Goal: Find specific page/section: Find specific page/section

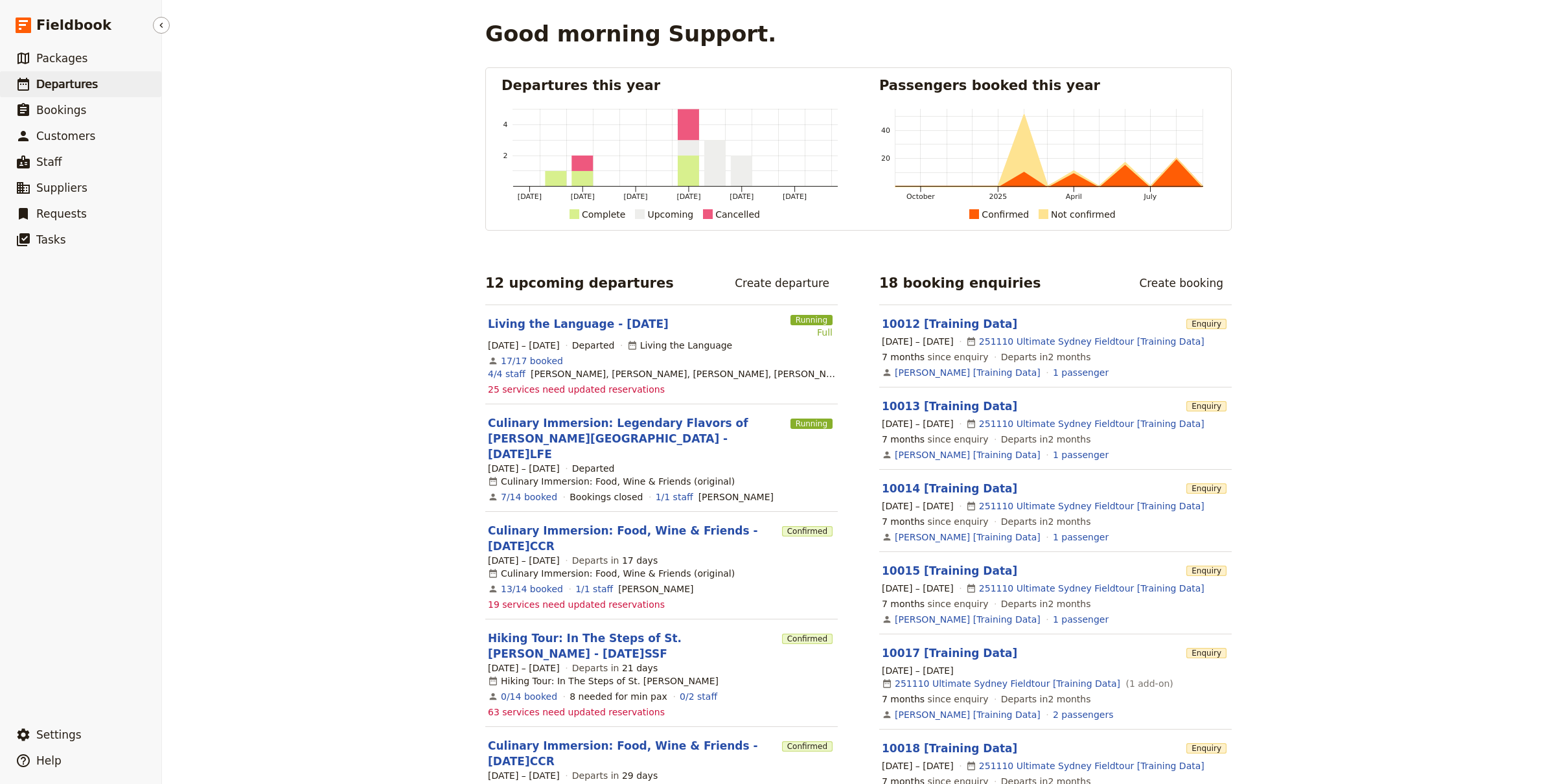
click at [95, 86] on link "​ Departures" at bounding box center [81, 84] width 161 height 26
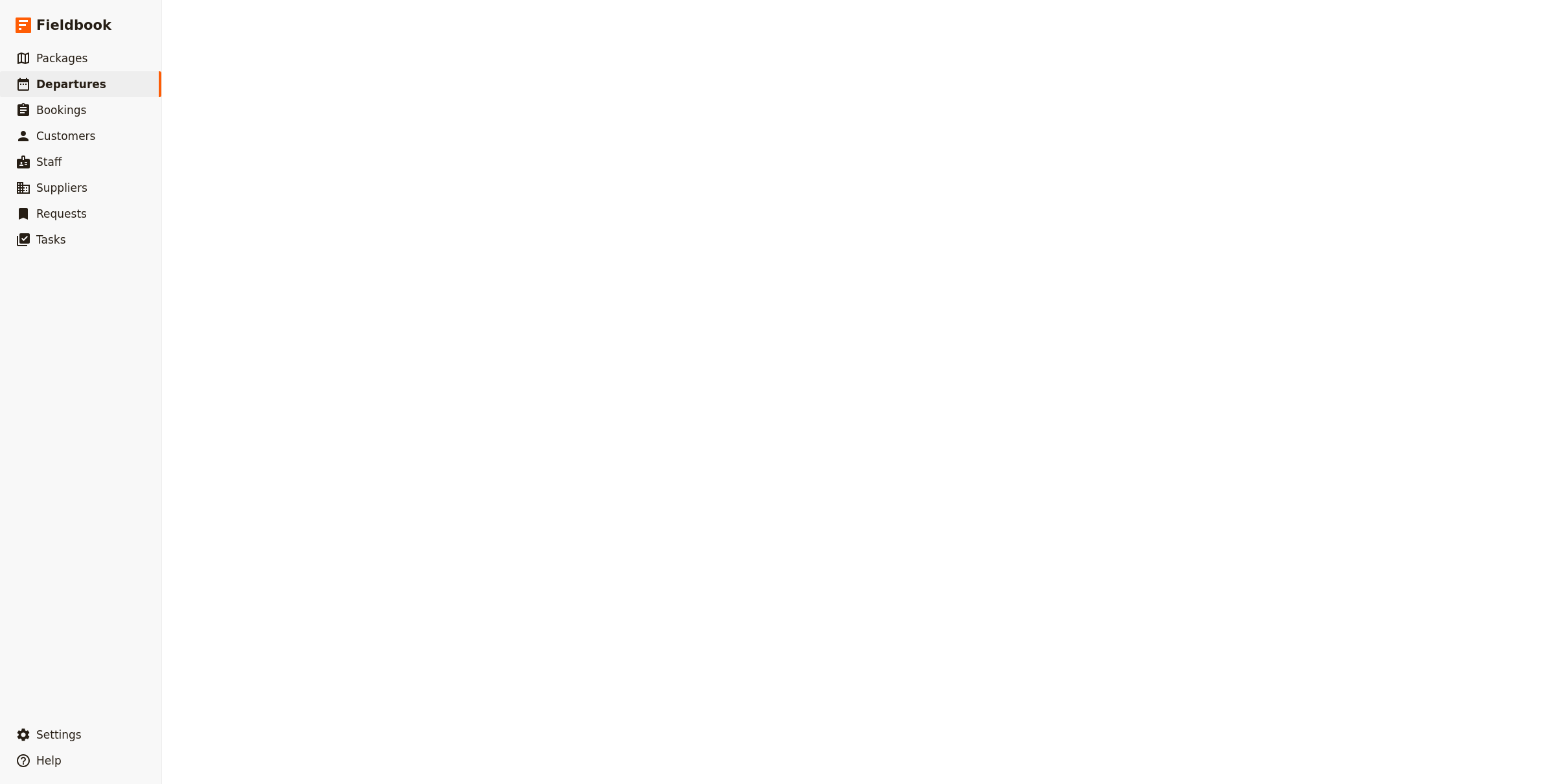
select select "CREATED_AT"
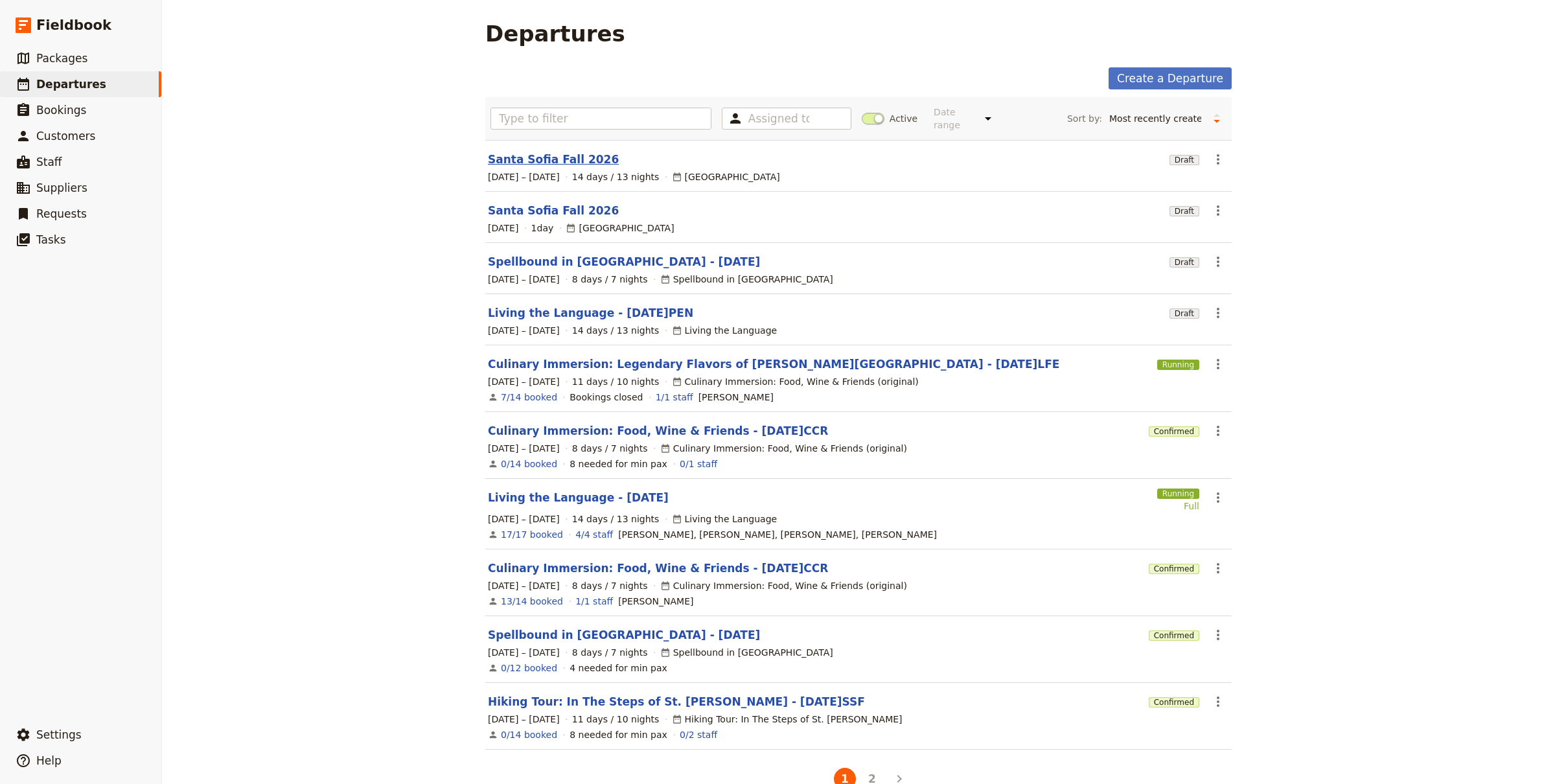
click at [570, 152] on link "Santa Sofia Fall 2026" at bounding box center [553, 160] width 131 height 16
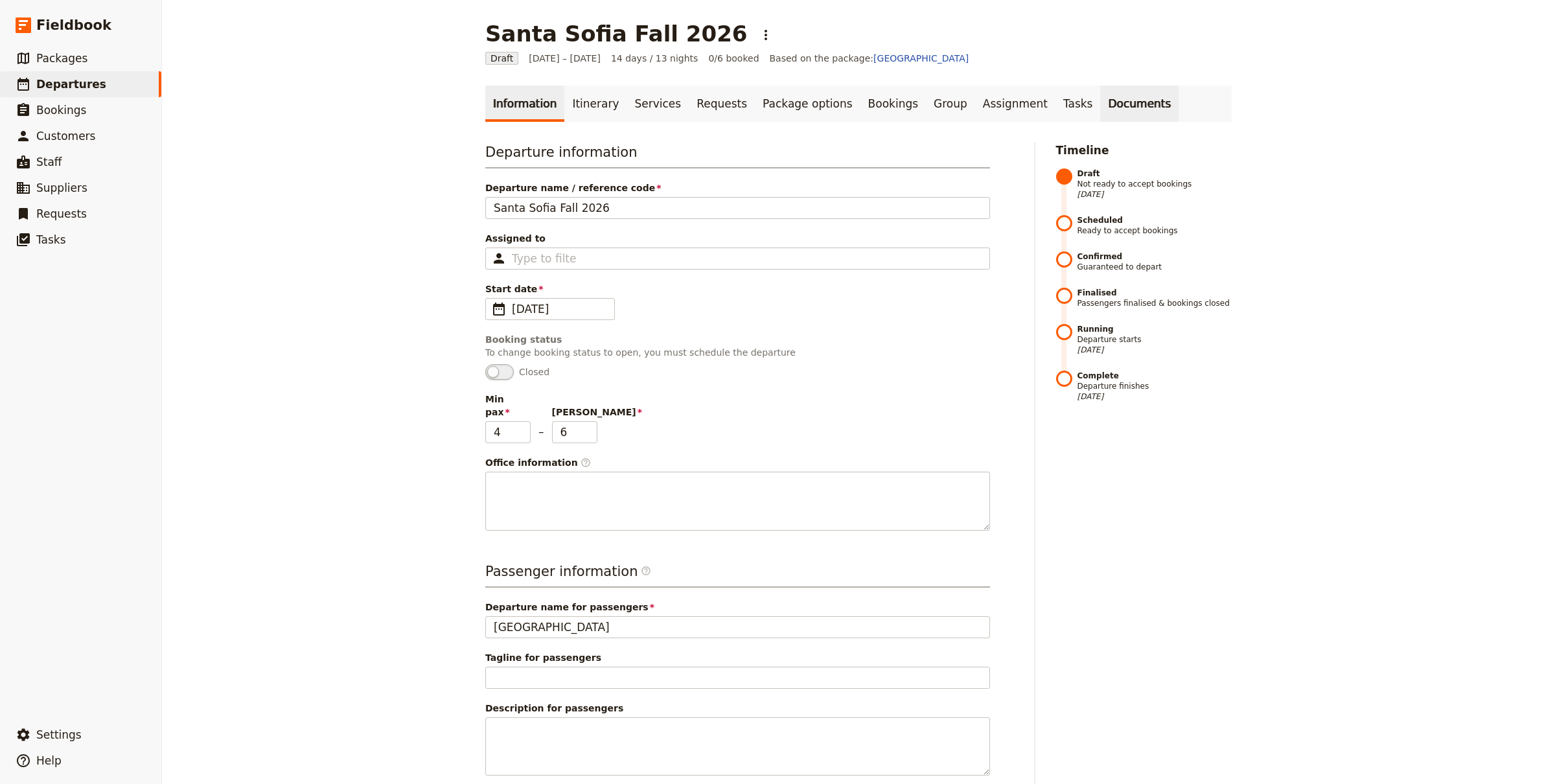
click at [1100, 115] on link "Documents" at bounding box center [1139, 103] width 78 height 36
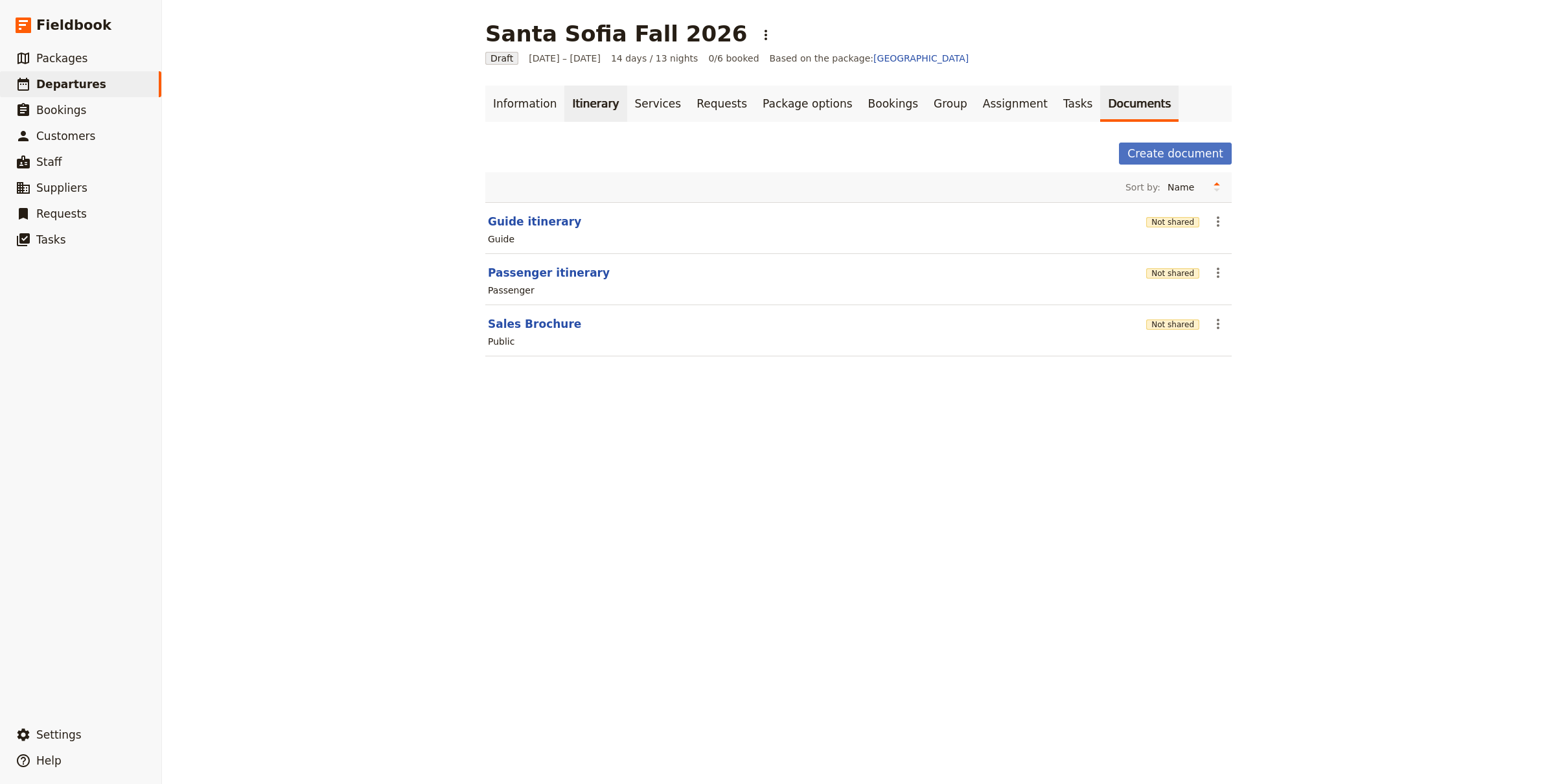
click at [581, 93] on link "Itinerary" at bounding box center [596, 103] width 63 height 36
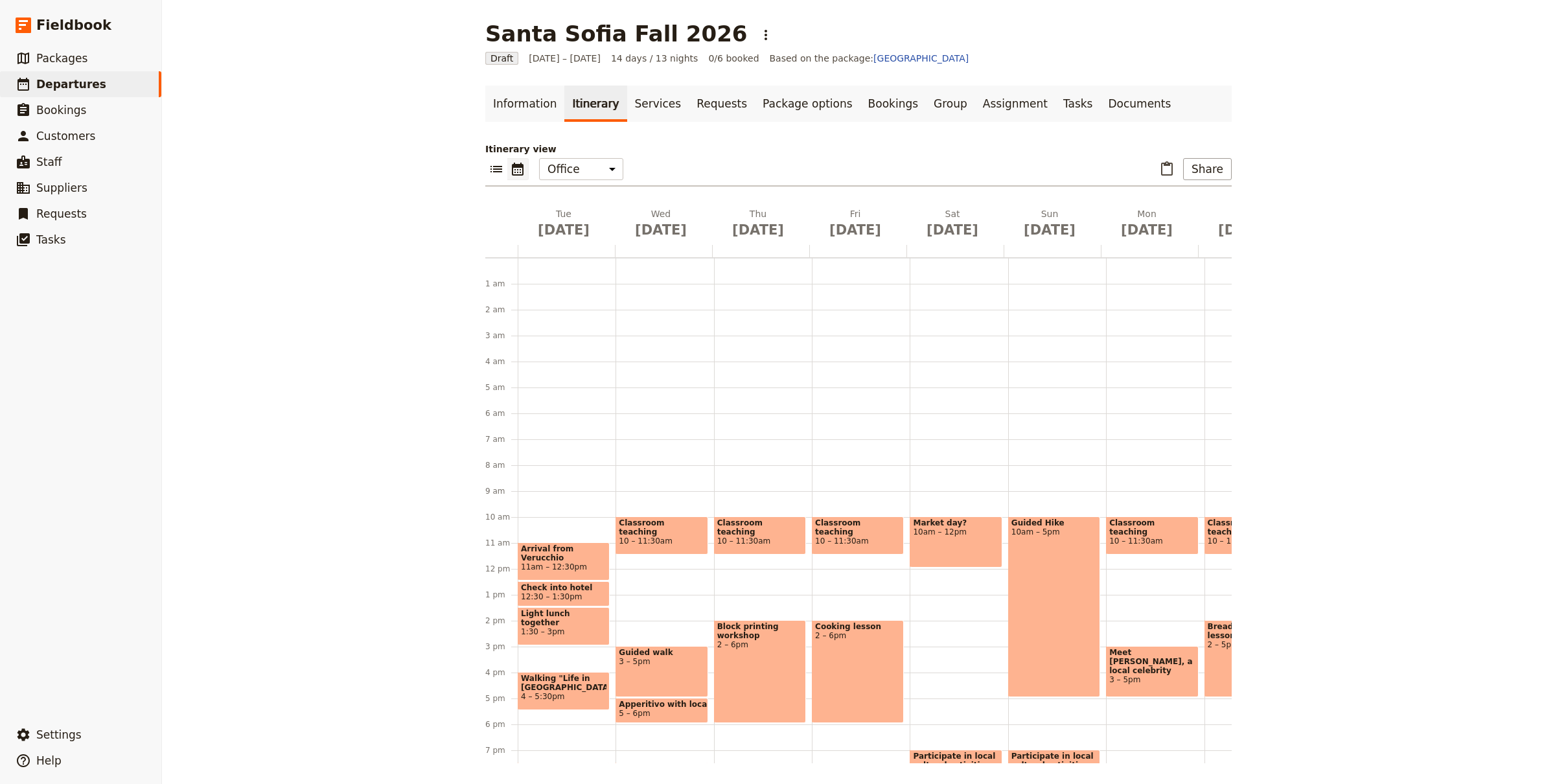
scroll to position [141, 0]
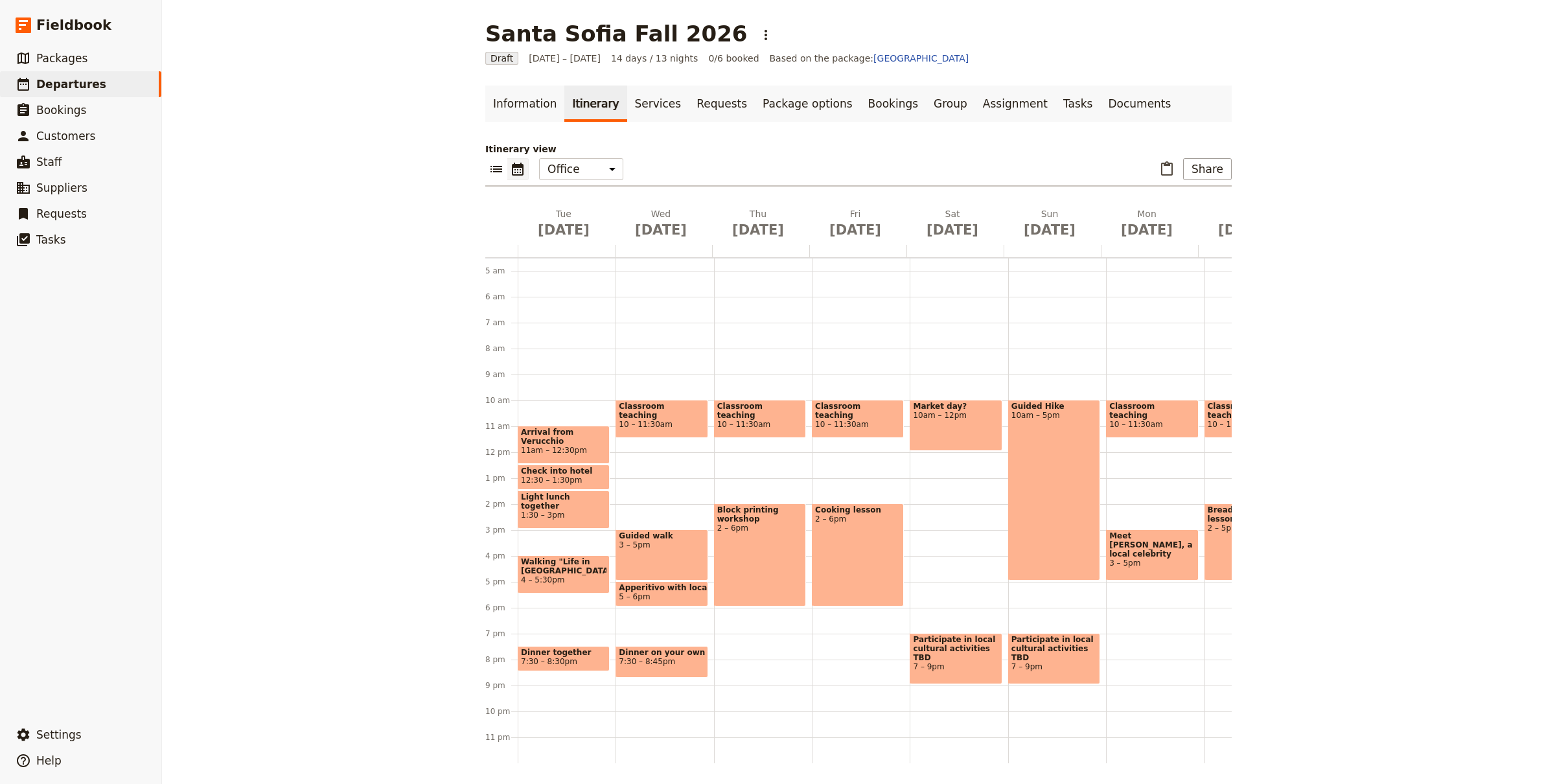
click at [550, 427] on span "Arrival from Verucchio" at bounding box center [563, 436] width 85 height 18
click at [96, 82] on link "​ Departures" at bounding box center [81, 84] width 161 height 26
select select "CREATED_AT"
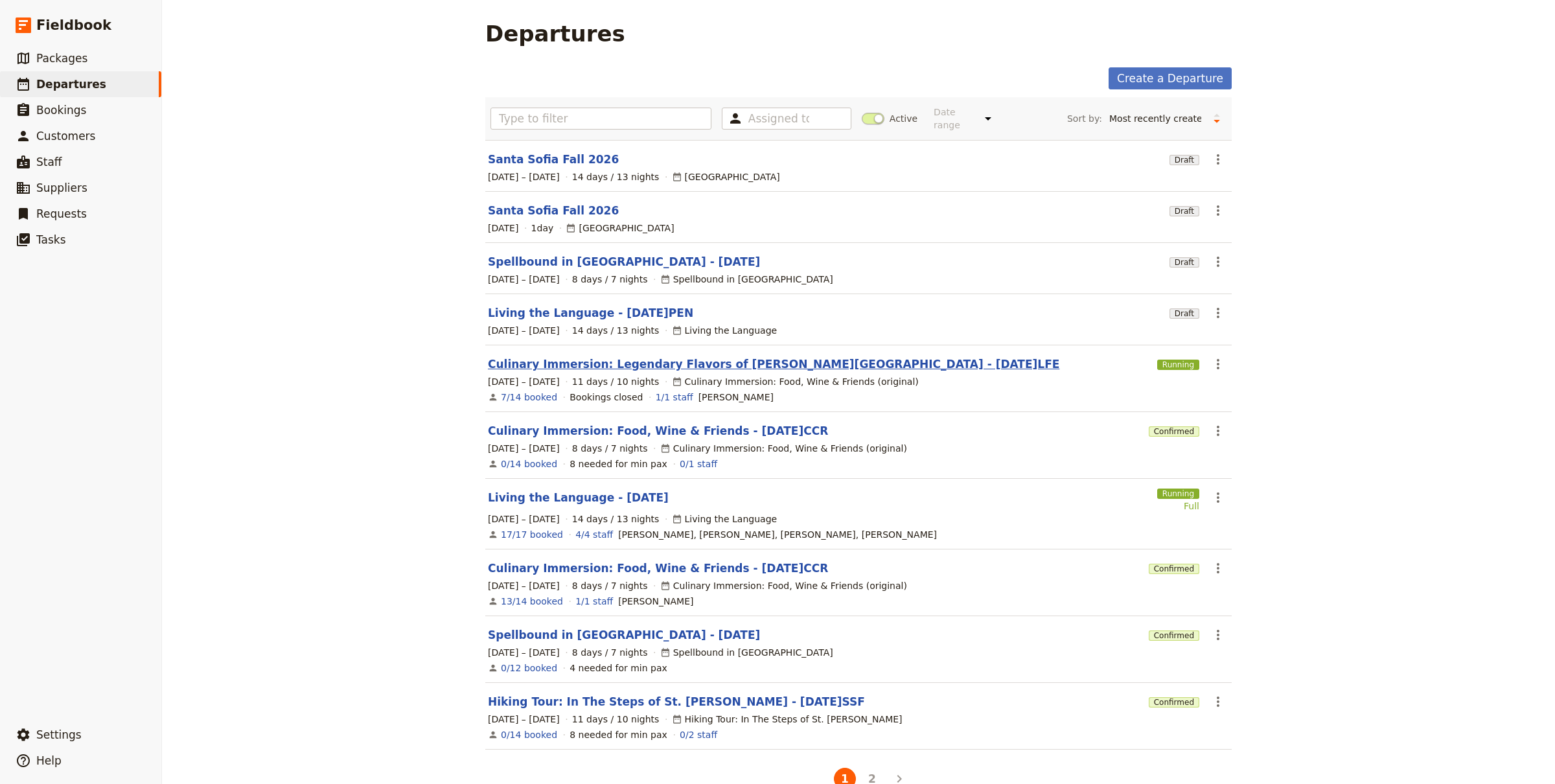
click at [759, 361] on link "Culinary Immersion: Legendary Flavors of [PERSON_NAME][GEOGRAPHIC_DATA] - [DATE…" at bounding box center [774, 364] width 571 height 16
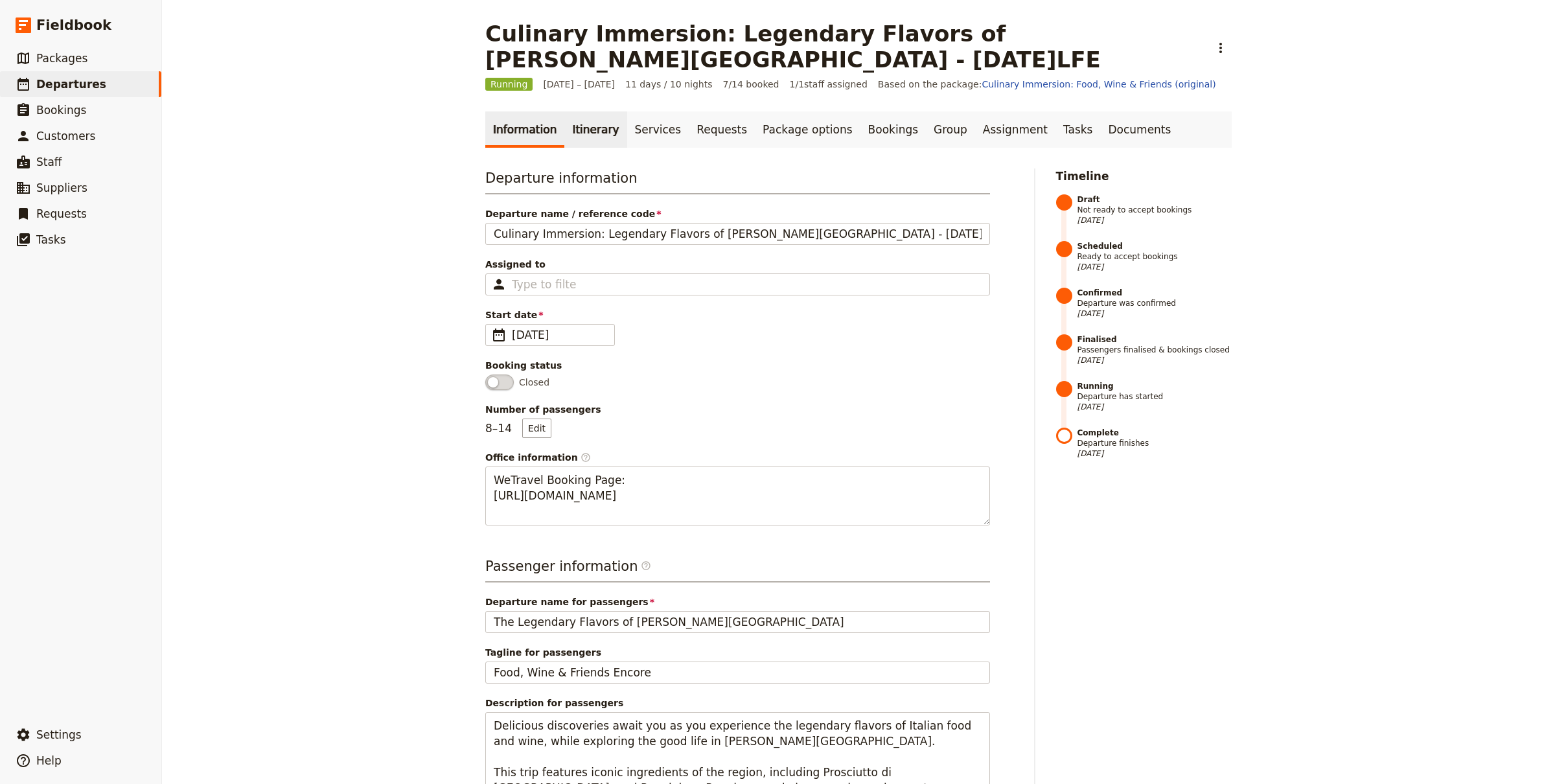
click at [570, 134] on link "Itinerary" at bounding box center [596, 129] width 63 height 36
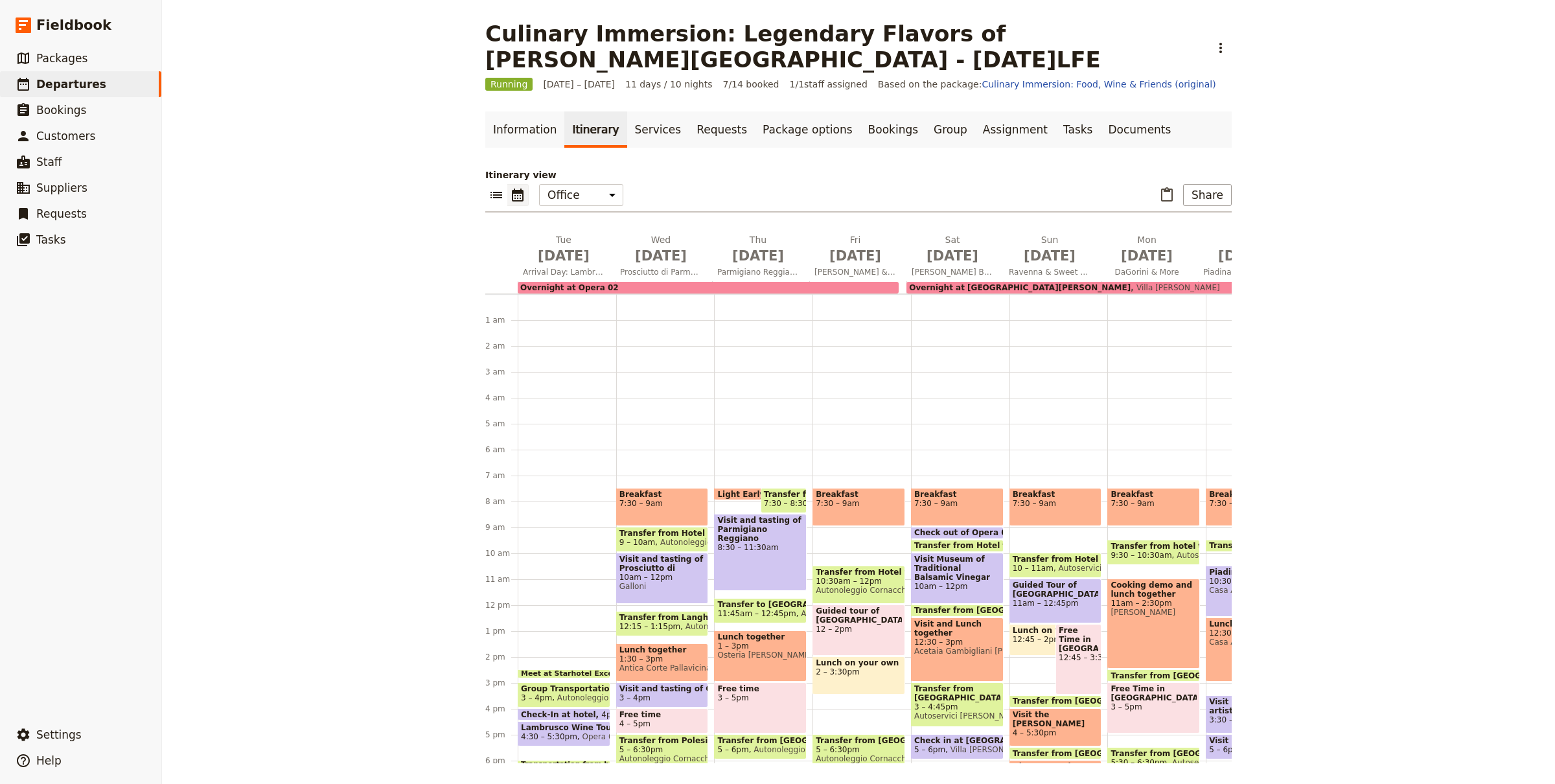
scroll to position [168, 0]
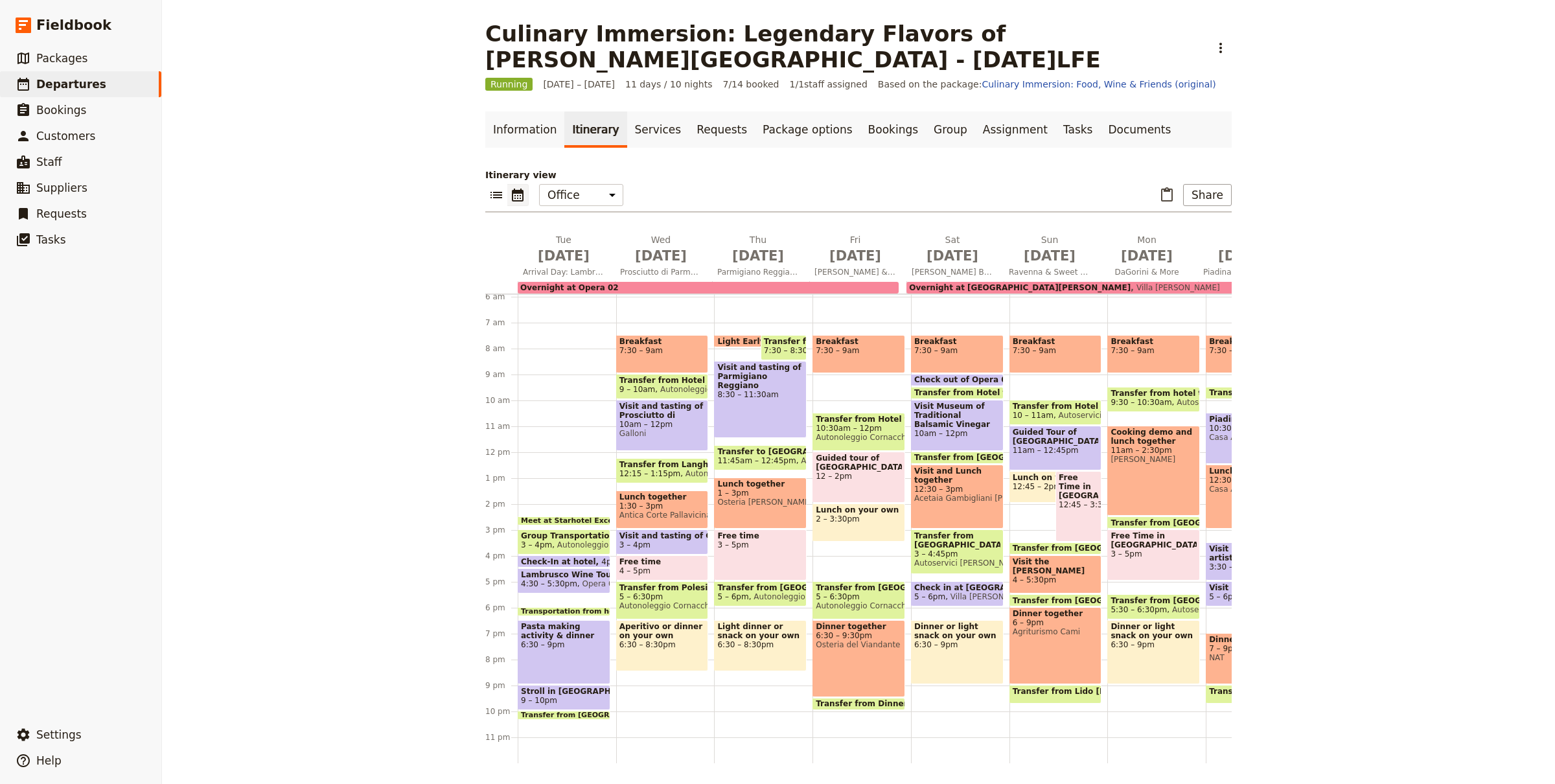
click at [652, 402] on span "Visit and tasting of Prosciutto di [GEOGRAPHIC_DATA]" at bounding box center [662, 411] width 86 height 18
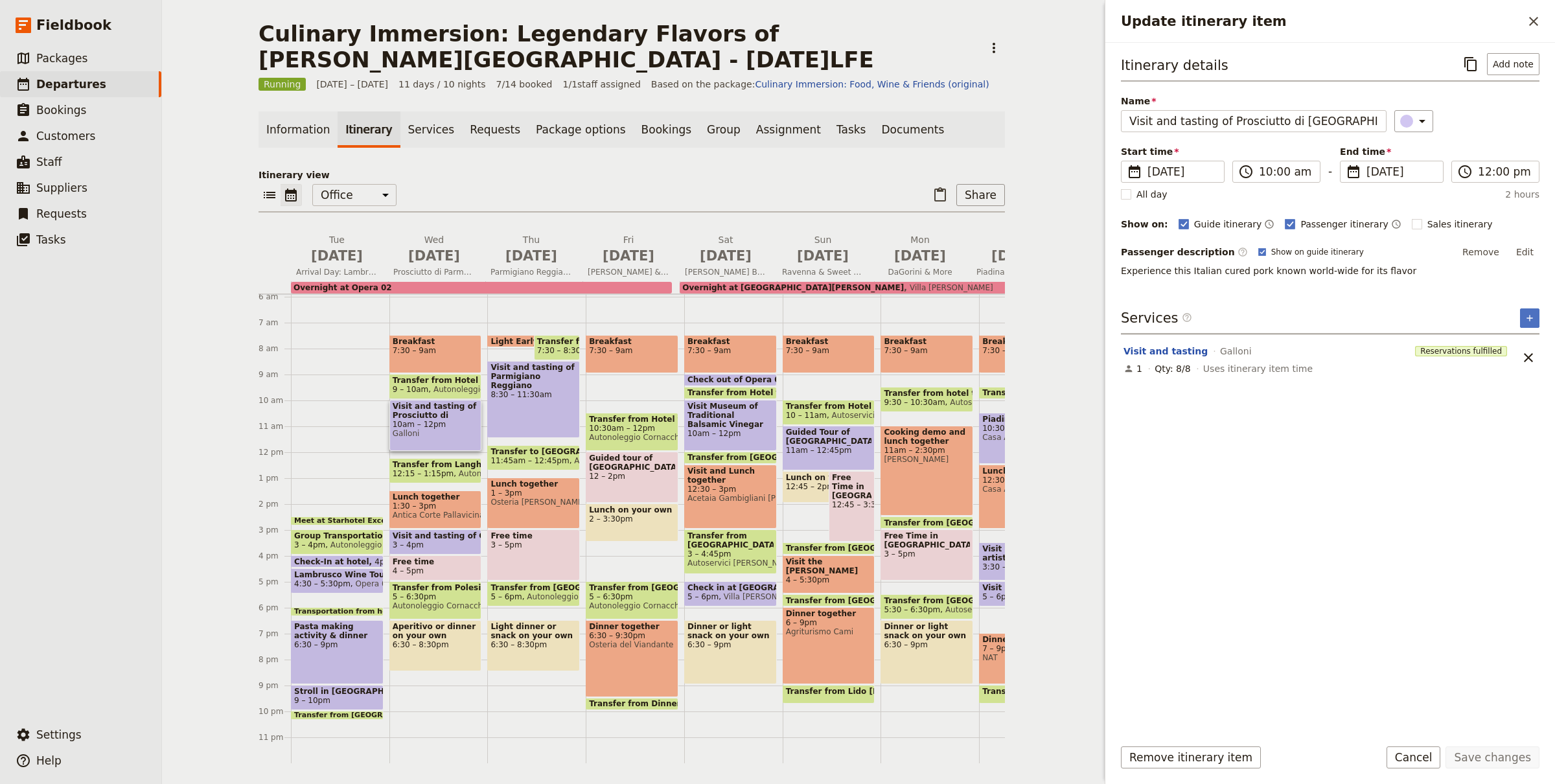
click at [453, 469] on span "Autonoleggio Cornacchini SRL" at bounding box center [514, 473] width 122 height 9
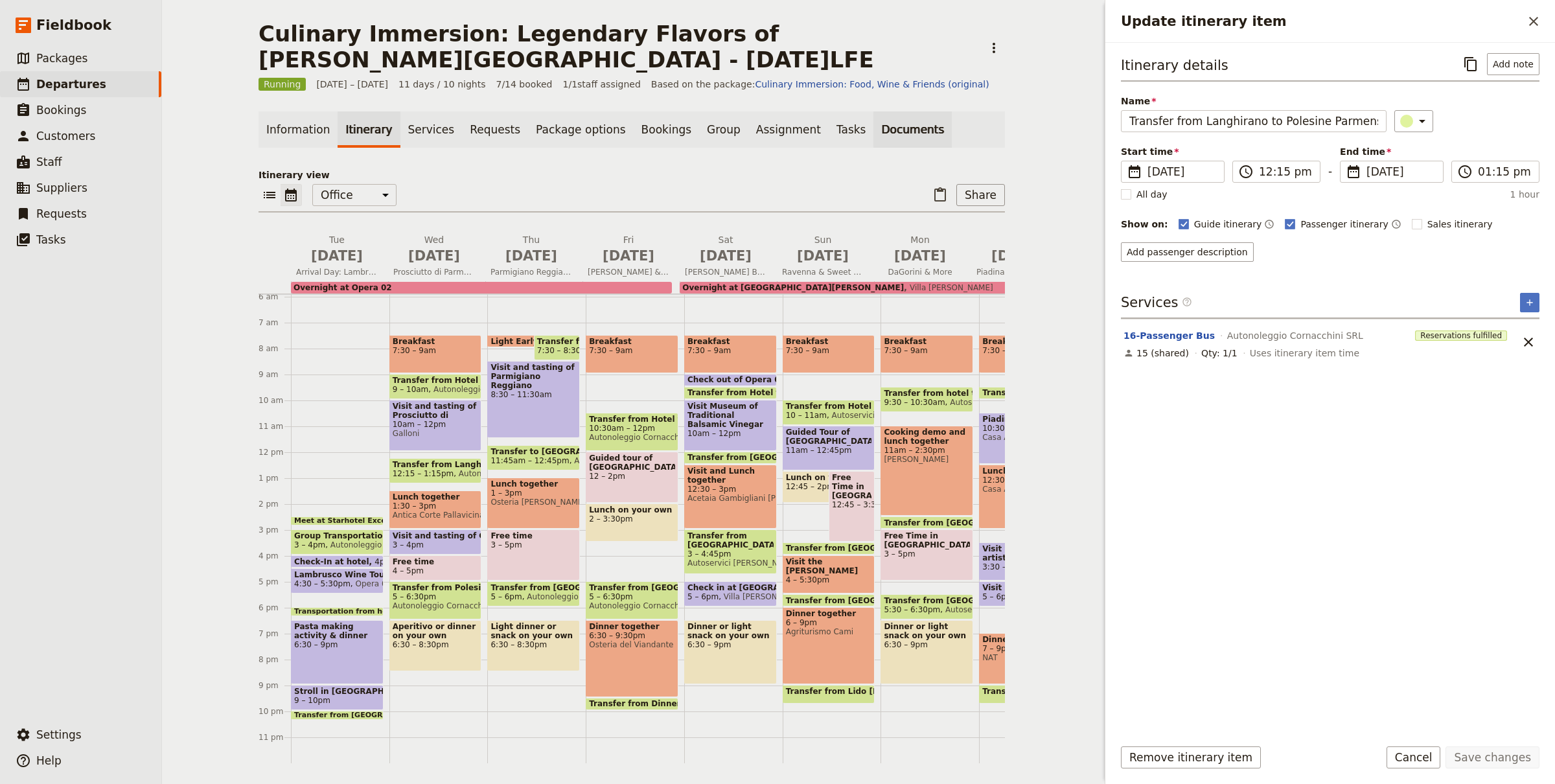
click at [885, 135] on link "Documents" at bounding box center [913, 129] width 78 height 36
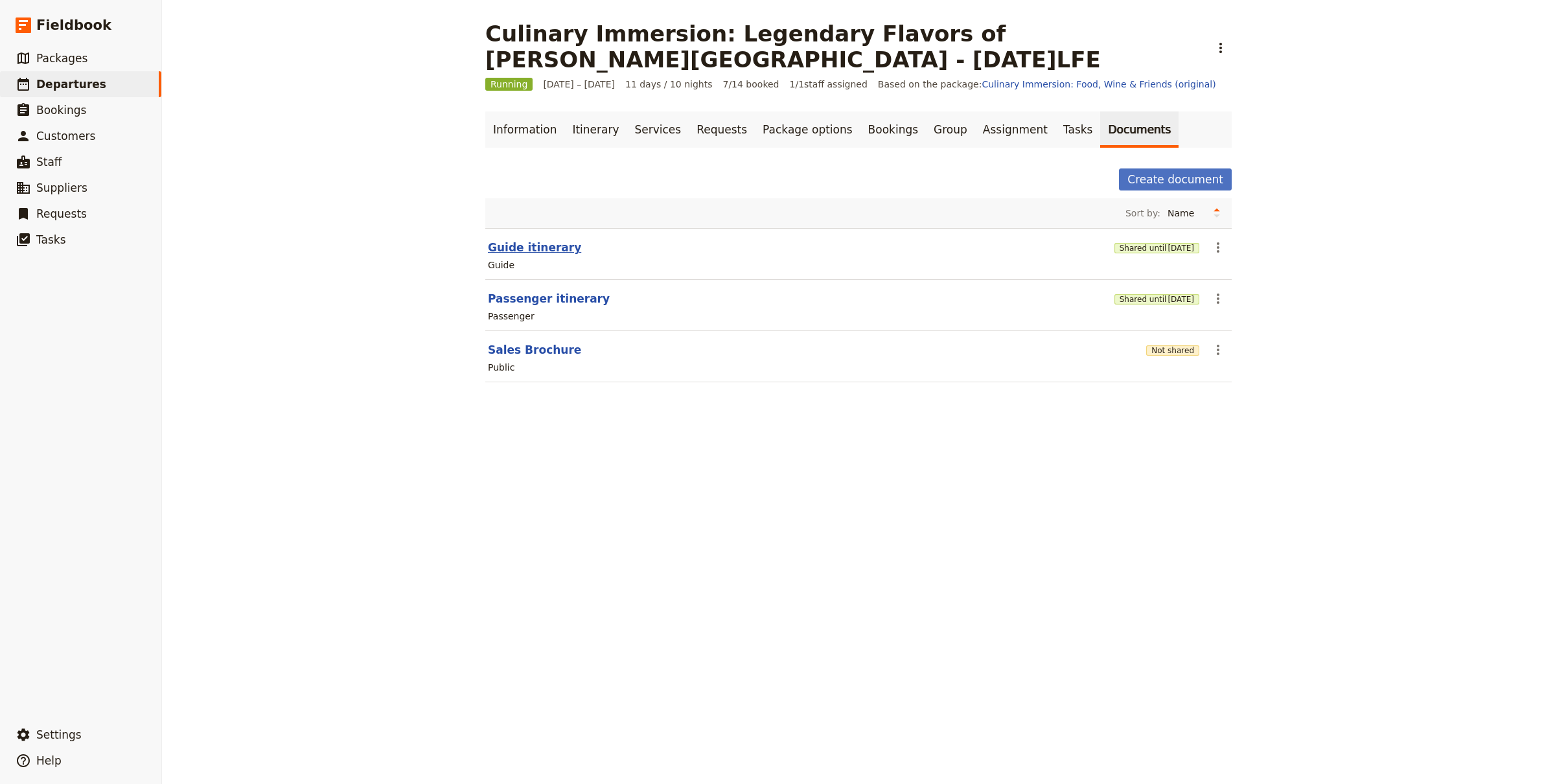
click at [544, 244] on button "Guide itinerary" at bounding box center [534, 247] width 93 height 16
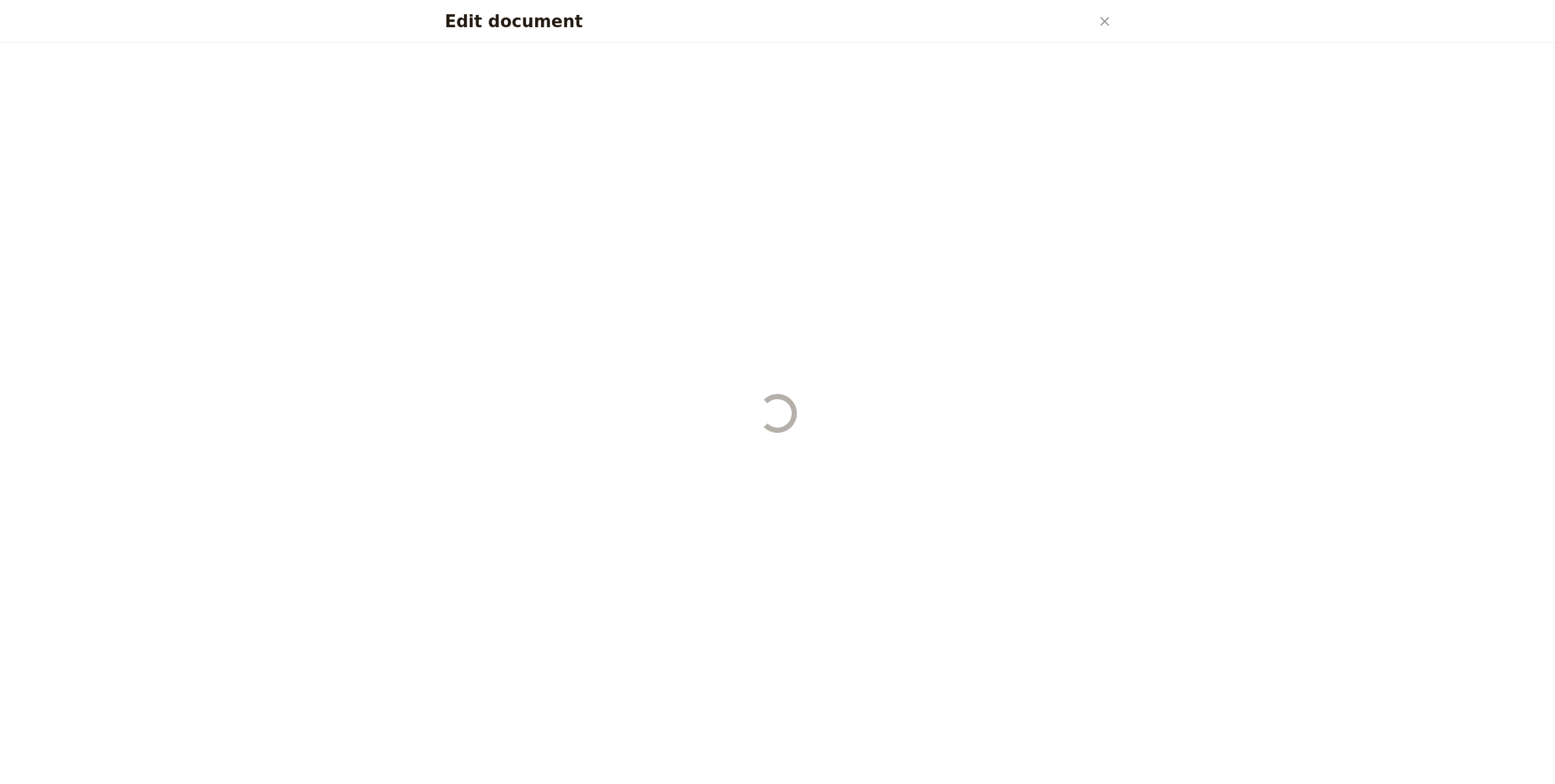
select select "STAFF"
select select "RUN_SHEET"
select select "DEFAULT"
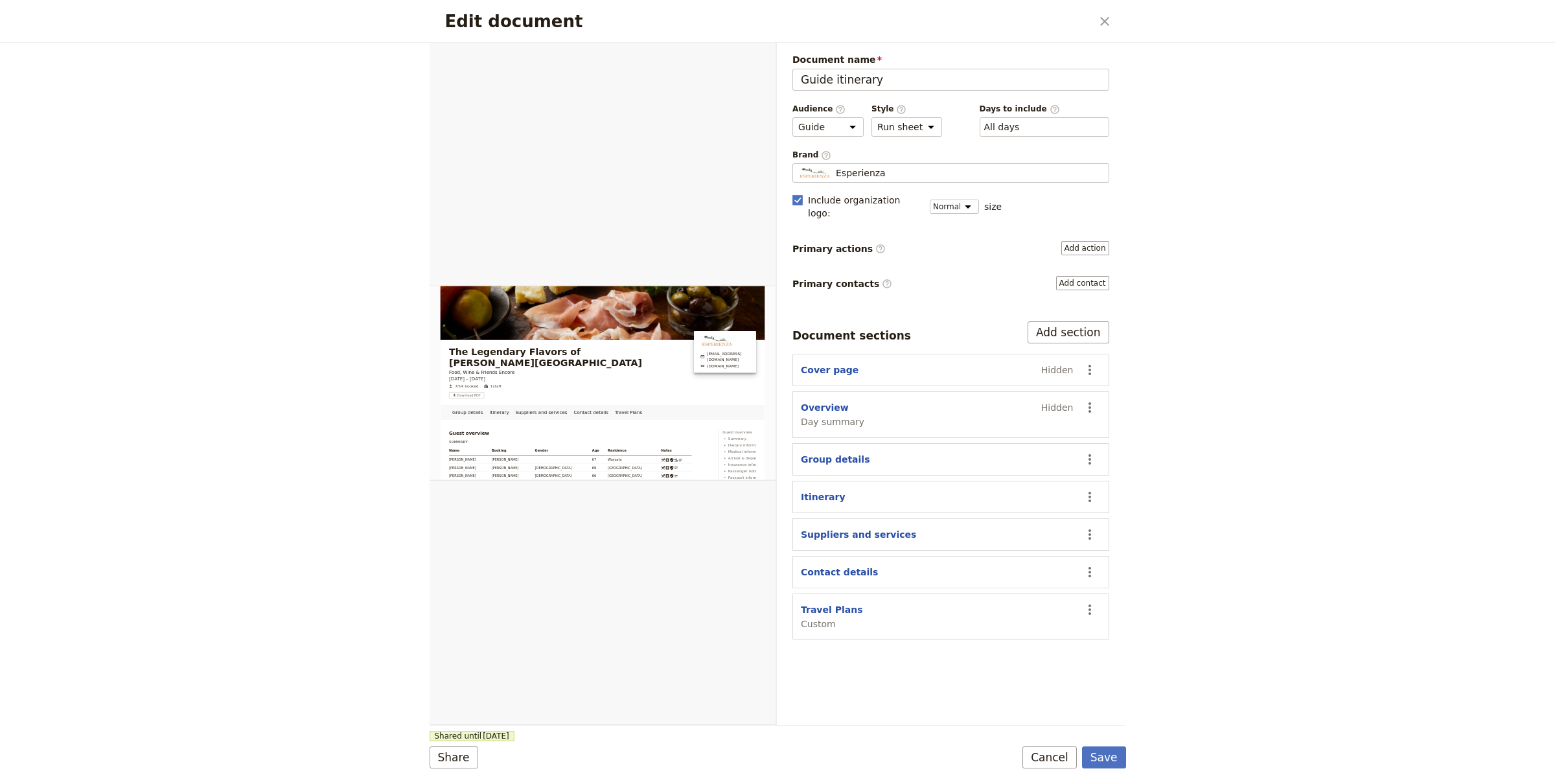
drag, startPoint x: 852, startPoint y: 601, endPoint x: 856, endPoint y: 592, distance: 9.8
click at [852, 603] on button "Travel Plans" at bounding box center [831, 609] width 62 height 13
select select "CUSTOM"
select select "default"
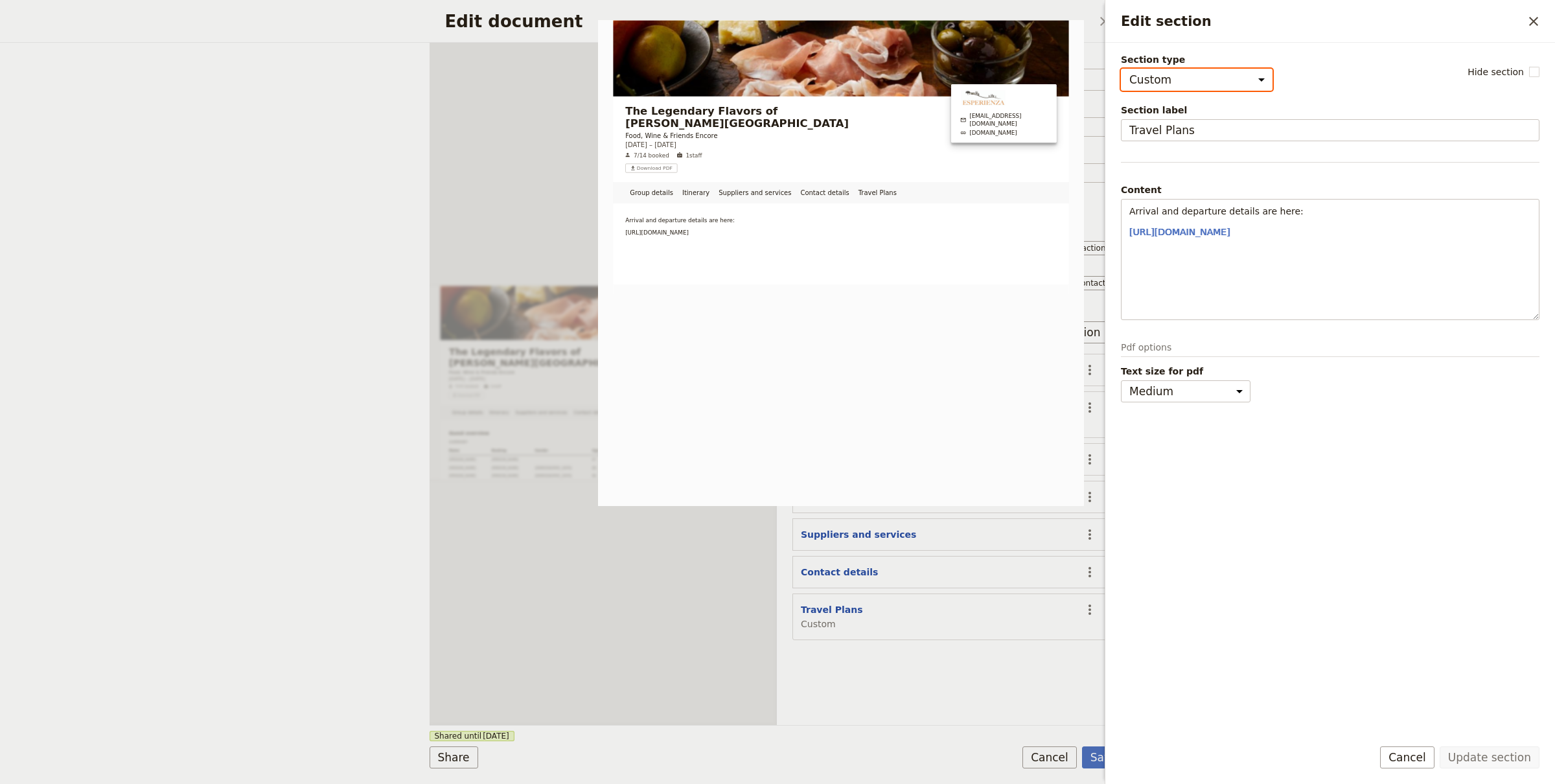
click at [169, 304] on div "Edit document ​ Group details Itinerary Suppliers and services Contact details …" at bounding box center [777, 392] width 1555 height 784
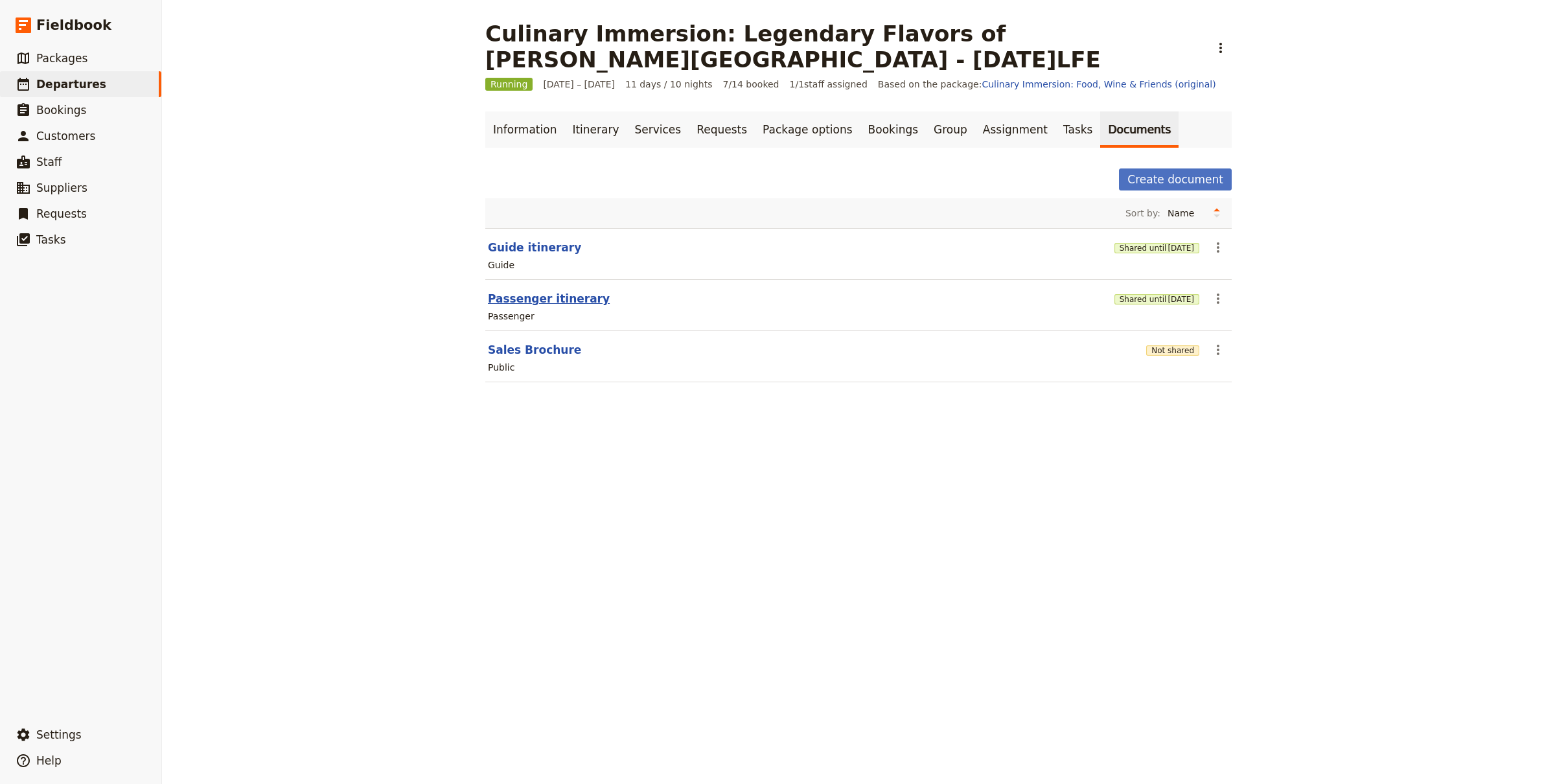
click at [495, 297] on button "Passenger itinerary" at bounding box center [549, 299] width 122 height 16
select select "PASSENGER"
select select "RUN_SHEET"
select select "DEFAULT"
